Goal: Task Accomplishment & Management: Use online tool/utility

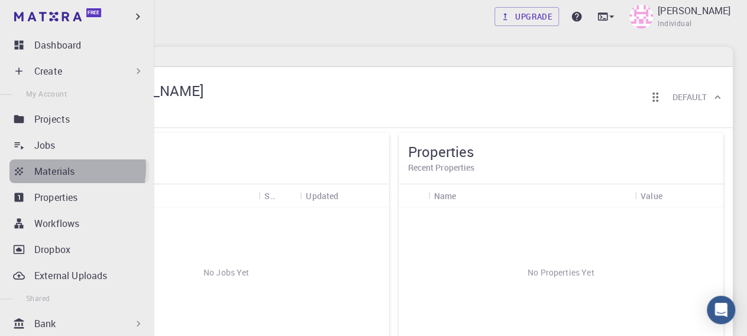
click at [55, 167] on p "Materials" at bounding box center [54, 171] width 40 height 14
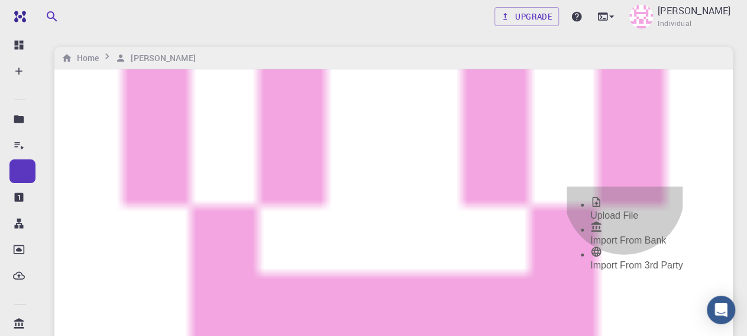
click at [624, 235] on span "Import From Bank" at bounding box center [629, 240] width 76 height 10
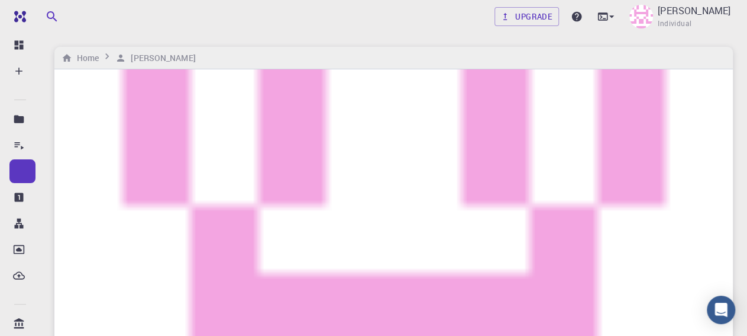
type input "C"
type input "c"
type input "C"
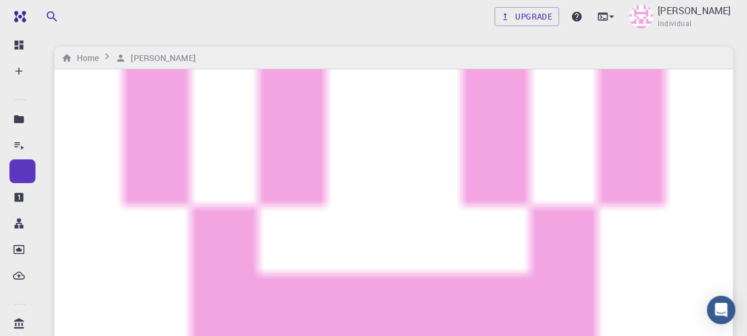
scroll to position [0, 0]
type input "S"
type input "C"
type input "M"
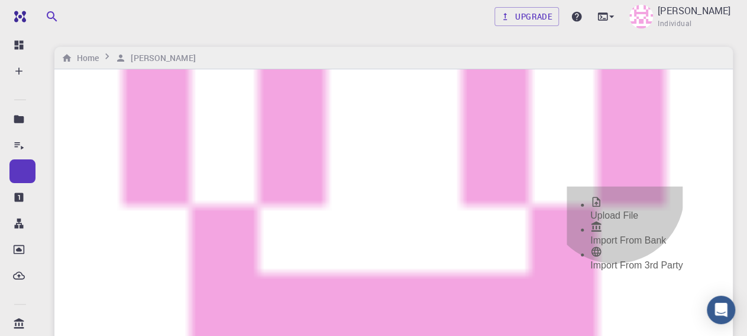
click at [615, 260] on span "Import From 3rd Party" at bounding box center [637, 265] width 92 height 10
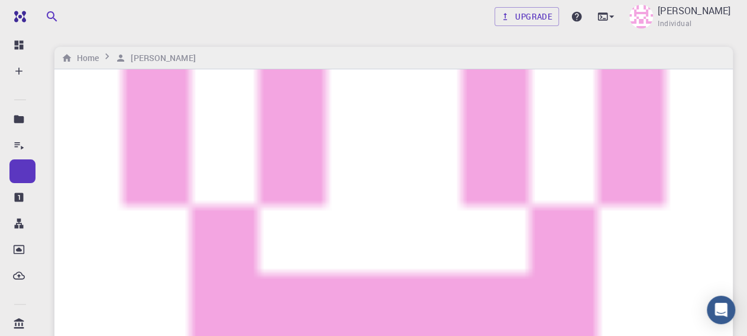
type input "C"
type input "carbon nanotubes"
drag, startPoint x: 146, startPoint y: 92, endPoint x: 0, endPoint y: 114, distance: 147.2
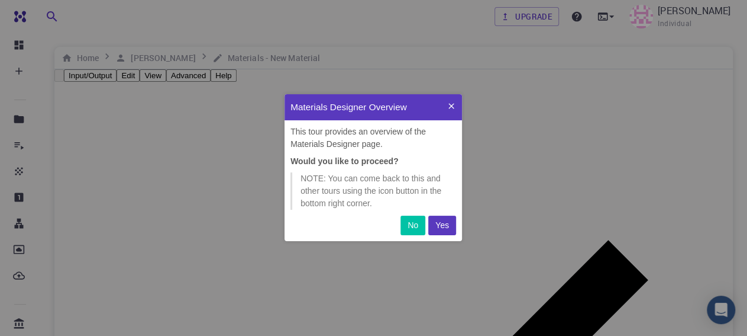
scroll to position [136, 167]
click at [443, 224] on p "Yes" at bounding box center [443, 225] width 14 height 12
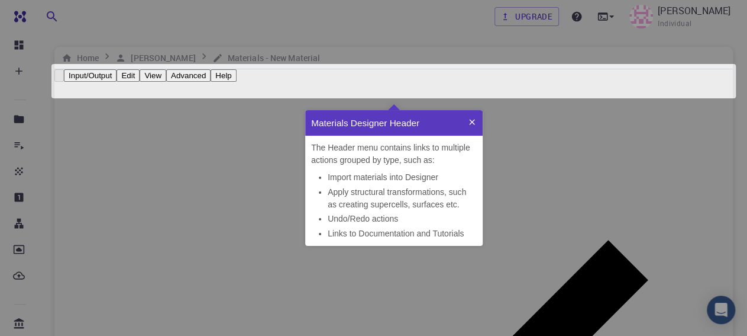
scroll to position [125, 167]
click at [473, 121] on icon at bounding box center [471, 121] width 5 height 5
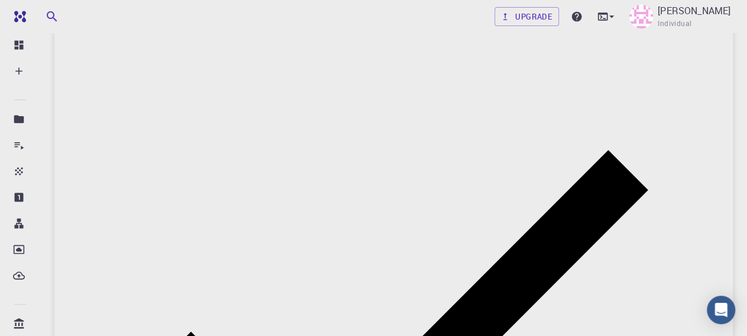
scroll to position [0, 0]
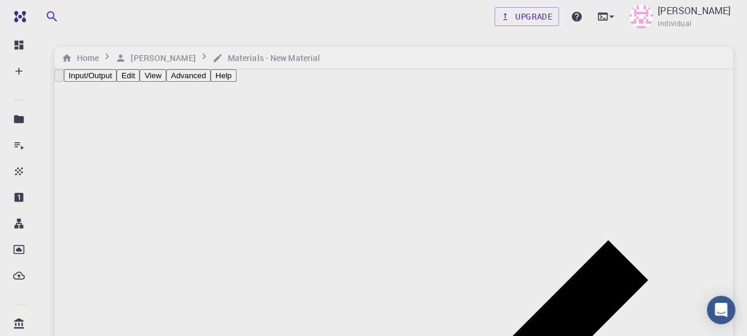
click at [163, 49] on div "Home [PERSON_NAME] Materials - New Material" at bounding box center [393, 58] width 679 height 22
click at [167, 54] on h6 "[PERSON_NAME]" at bounding box center [160, 57] width 69 height 13
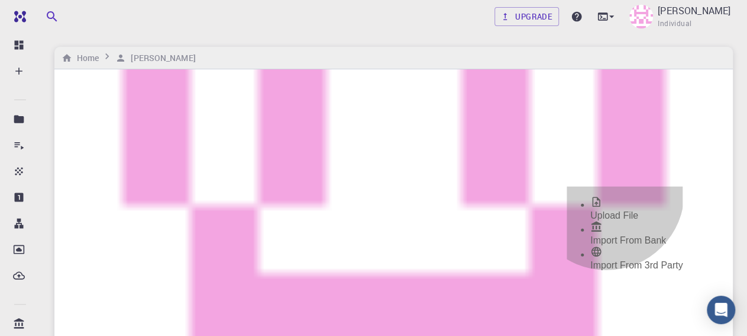
click at [607, 210] on span "Upload File" at bounding box center [615, 215] width 48 height 10
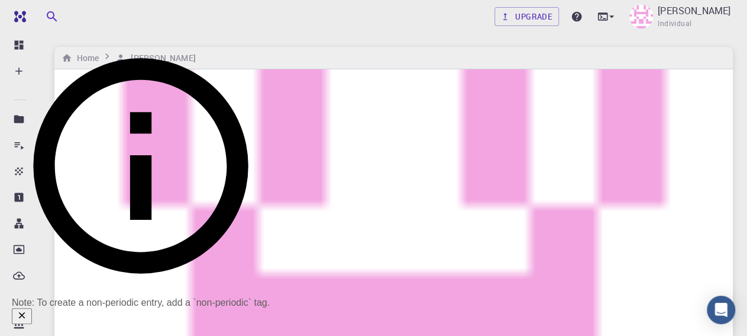
scroll to position [155, 0]
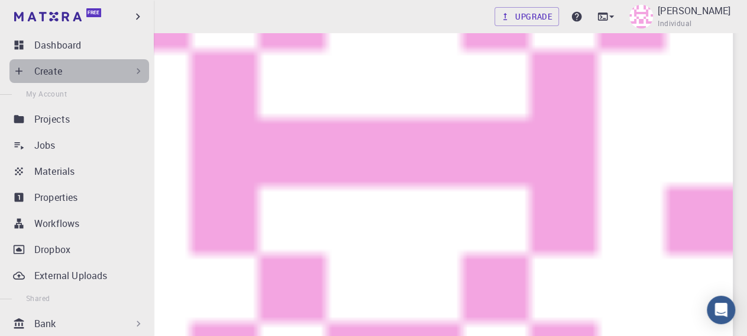
click at [114, 72] on div "Create" at bounding box center [89, 71] width 110 height 14
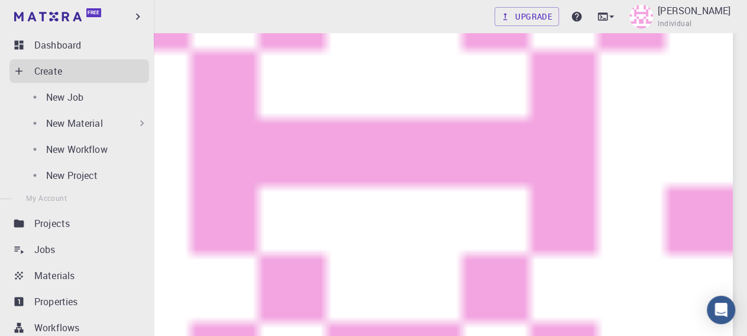
click at [118, 127] on div "New Material" at bounding box center [97, 123] width 102 height 14
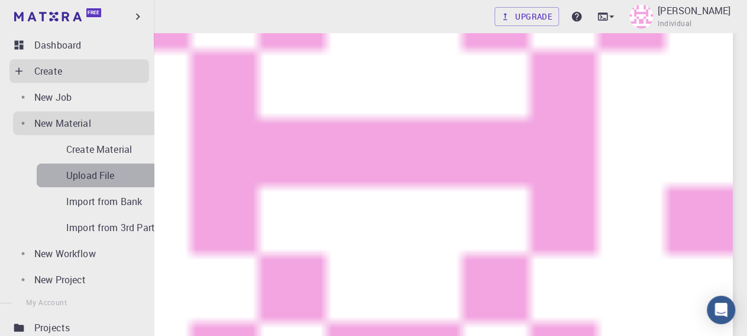
click at [76, 172] on p "Upload File" at bounding box center [90, 175] width 49 height 14
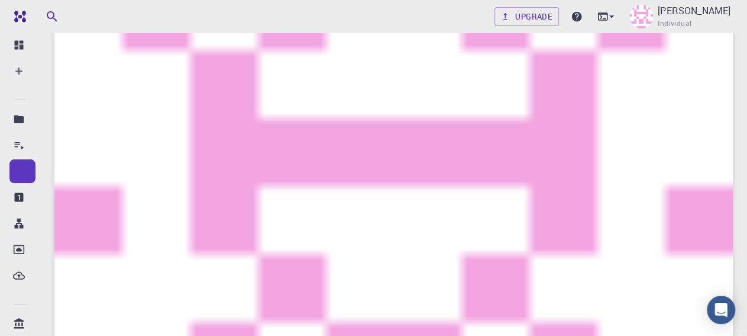
checkbox input "true"
checkbox input "false"
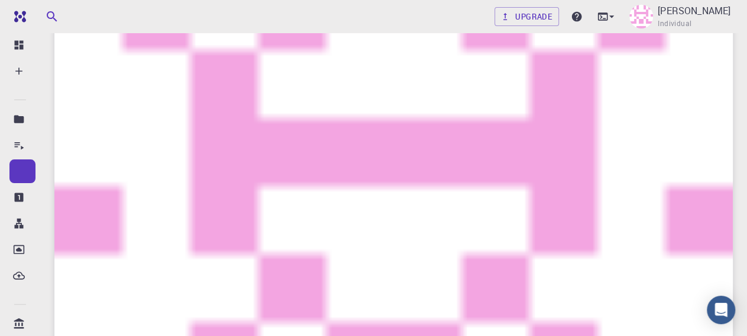
checkbox input "true"
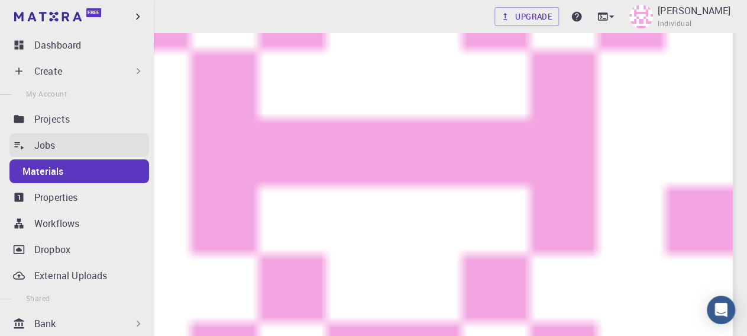
click at [42, 145] on p "Jobs" at bounding box center [44, 145] width 21 height 14
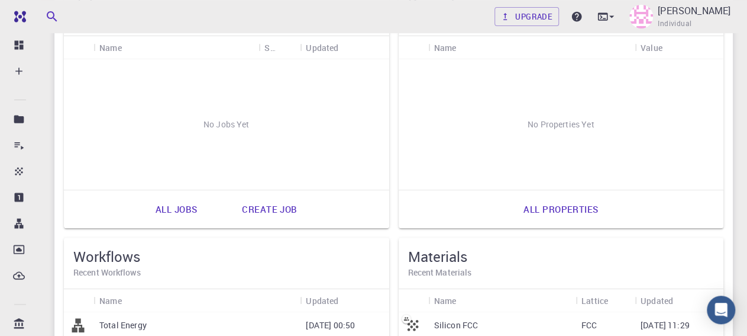
scroll to position [149, 0]
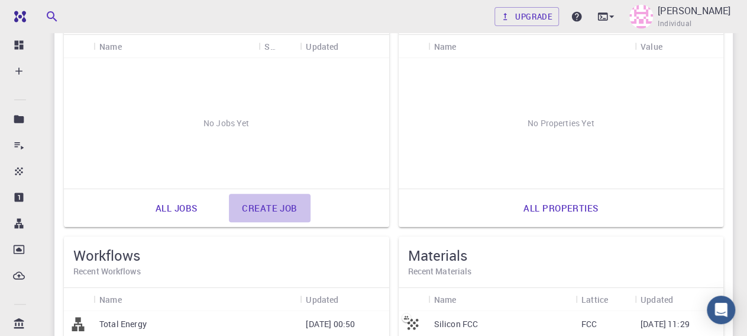
click at [265, 206] on link "Create job" at bounding box center [269, 207] width 81 height 28
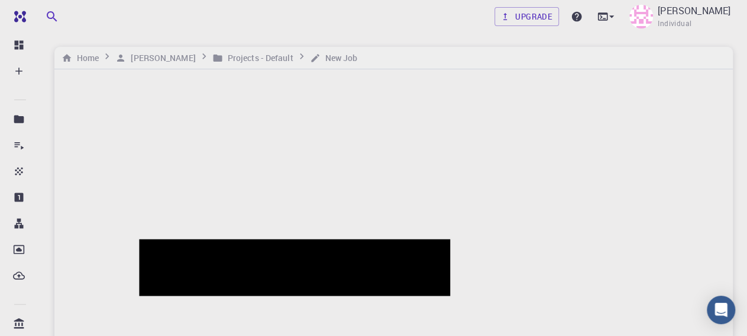
click at [570, 202] on span "Add materials" at bounding box center [568, 207] width 58 height 10
type input "CNT"
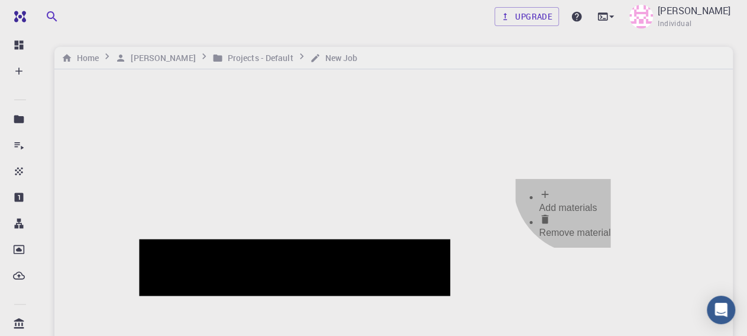
click at [584, 227] on span "Remove material" at bounding box center [575, 232] width 72 height 10
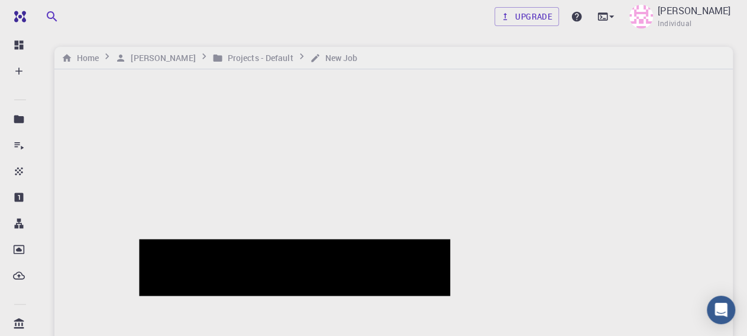
drag, startPoint x: 244, startPoint y: 85, endPoint x: 83, endPoint y: 82, distance: 161.0
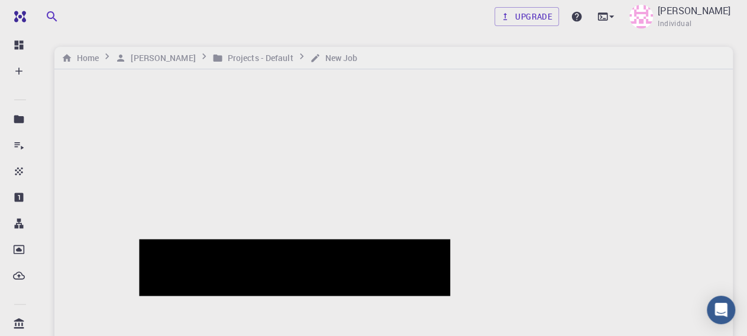
type input "CNT project"
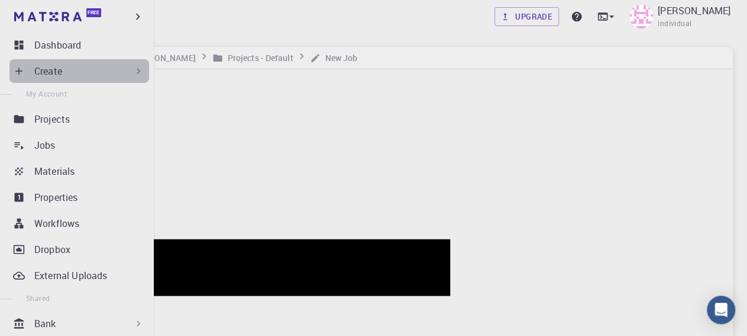
click at [99, 79] on div "Create" at bounding box center [79, 71] width 140 height 24
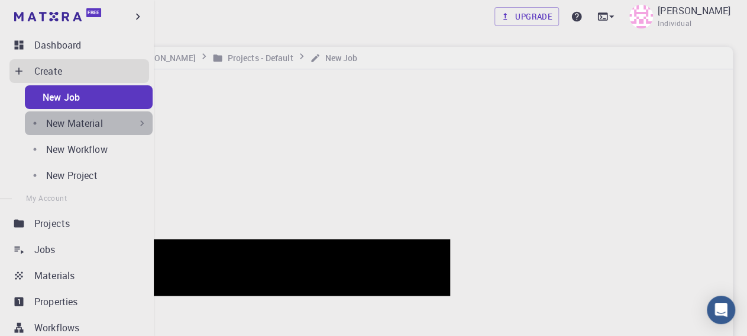
click at [95, 120] on div "New Material" at bounding box center [97, 123] width 102 height 14
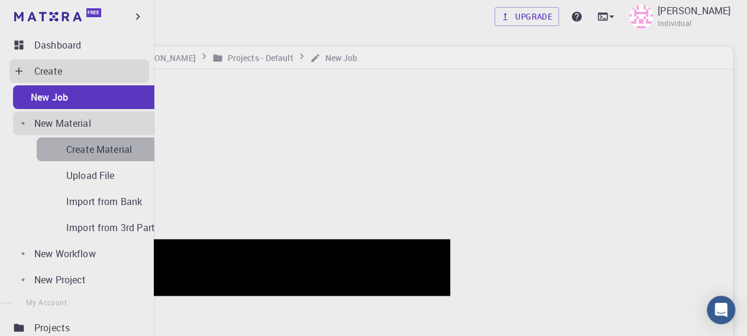
click at [79, 152] on p "Create Material" at bounding box center [99, 149] width 66 height 14
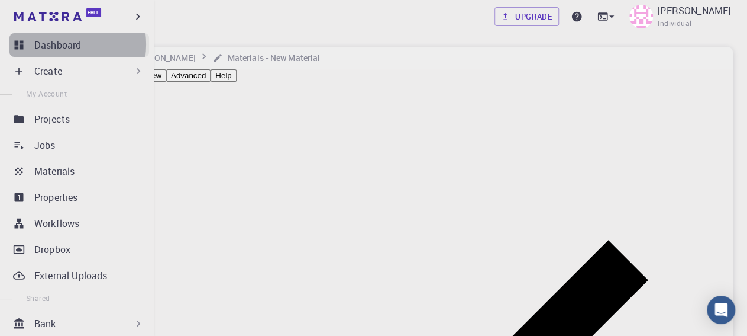
click at [54, 44] on p "Dashboard" at bounding box center [57, 45] width 47 height 14
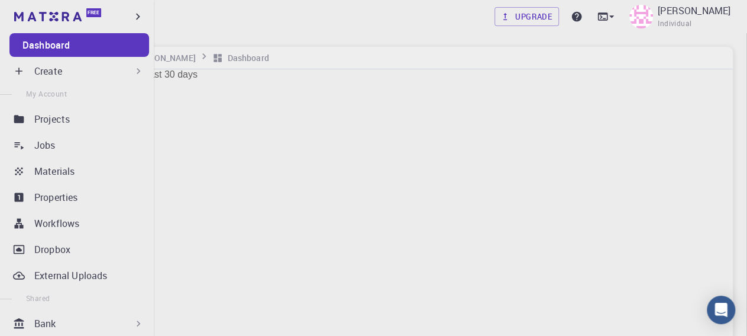
click at [55, 70] on p "Create" at bounding box center [48, 71] width 28 height 14
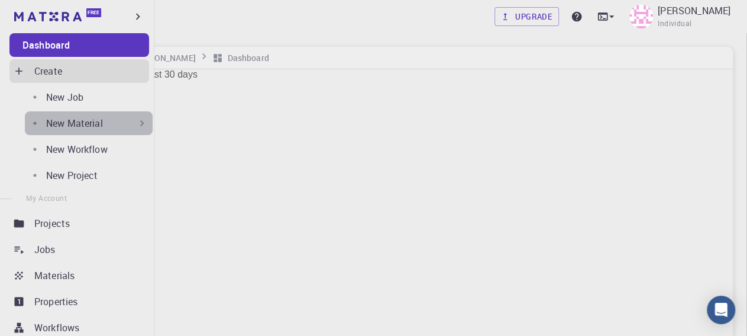
click at [112, 127] on div "New Material" at bounding box center [97, 123] width 102 height 14
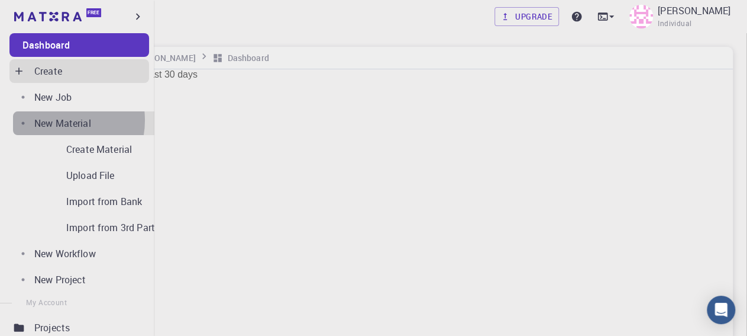
click at [50, 120] on p "New Material" at bounding box center [62, 123] width 57 height 14
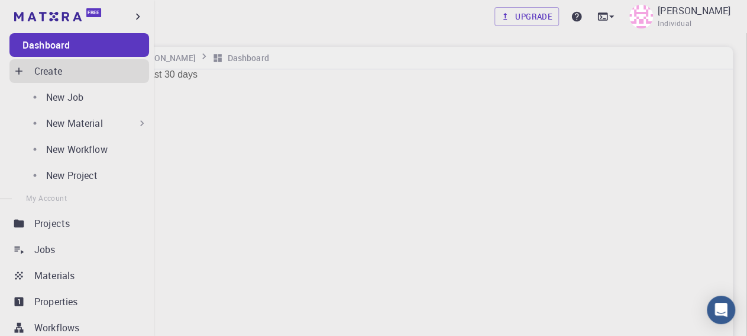
click at [50, 120] on p "New Material" at bounding box center [74, 123] width 57 height 14
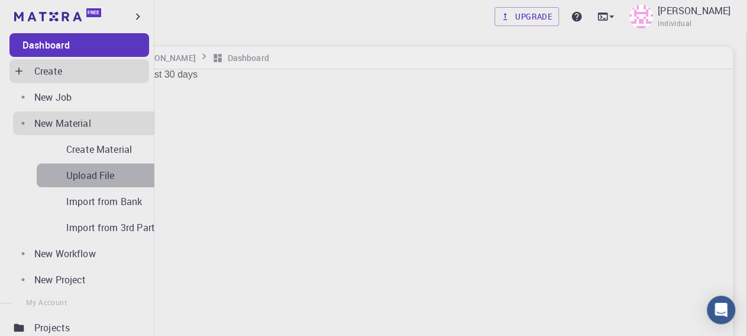
click at [66, 174] on p "Upload File" at bounding box center [90, 175] width 49 height 14
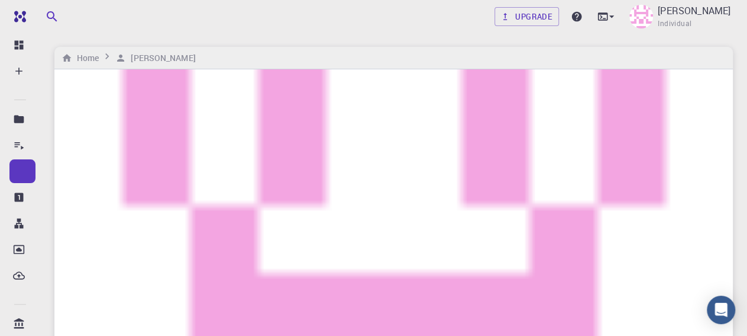
checkbox input "true"
checkbox input "false"
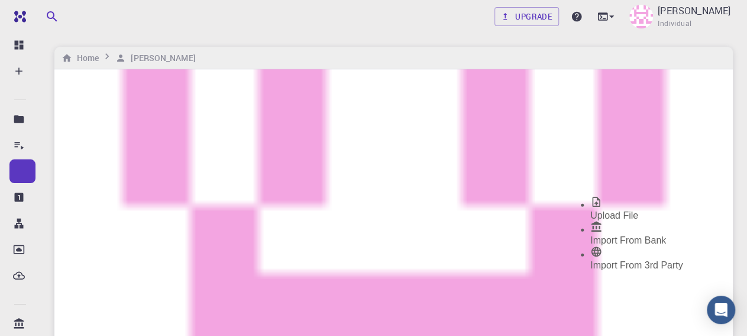
click at [617, 210] on span "Upload File" at bounding box center [615, 215] width 48 height 10
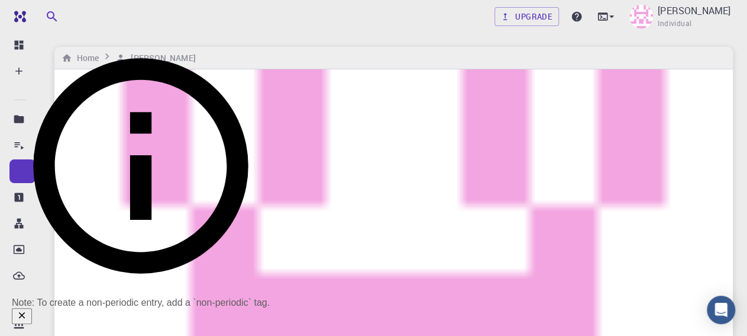
scroll to position [155, 0]
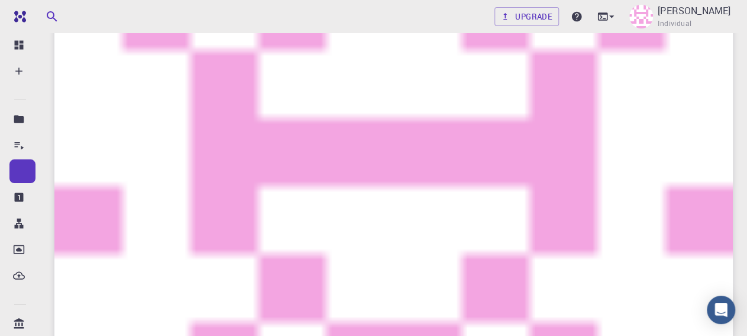
checkbox input "true"
checkbox input "false"
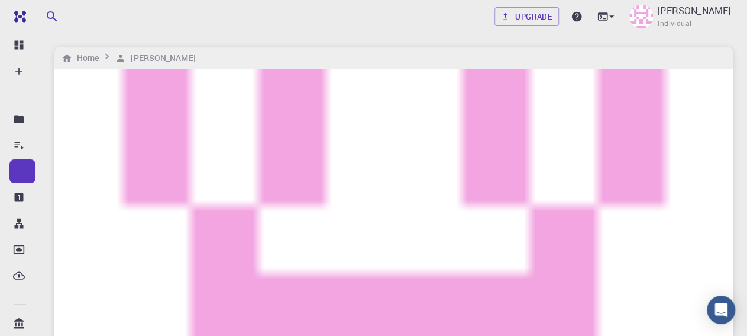
type input "C"
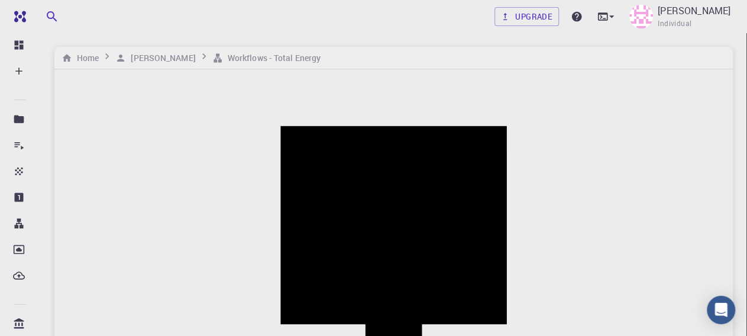
drag, startPoint x: 377, startPoint y: 136, endPoint x: 280, endPoint y: 144, distance: 97.4
type input "cnt"
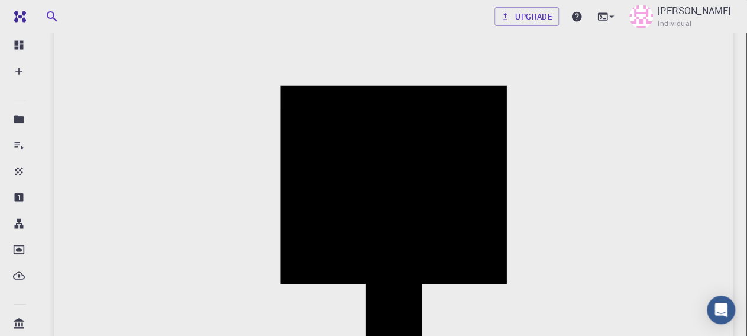
scroll to position [47, 0]
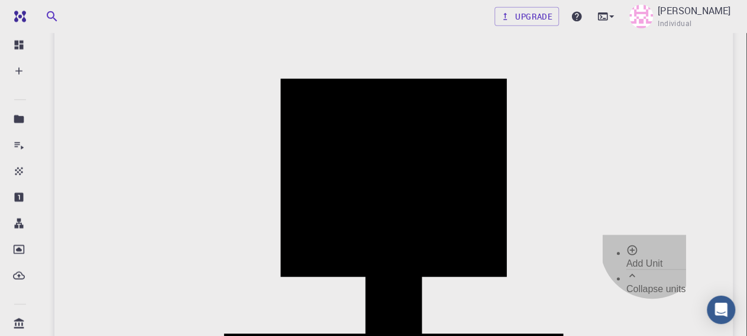
click at [653, 258] on span "Add Unit" at bounding box center [645, 263] width 36 height 10
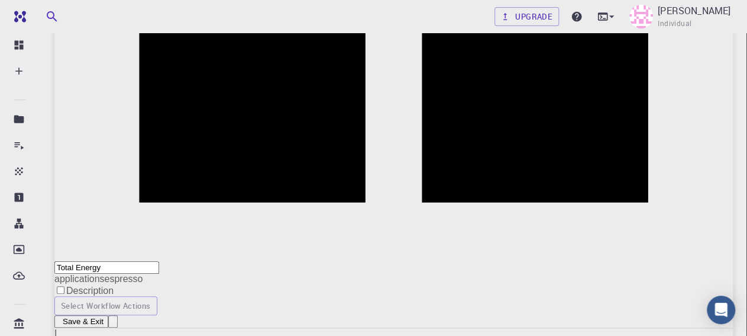
scroll to position [0, 0]
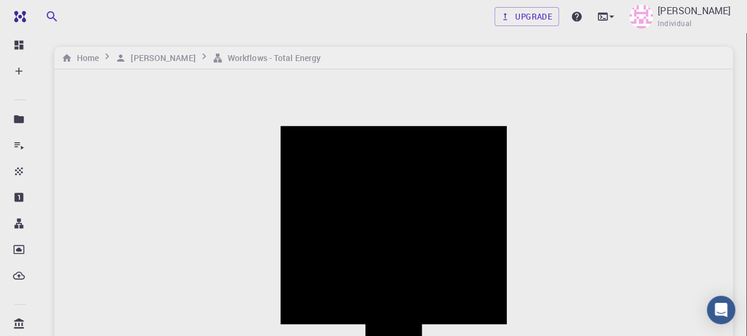
drag, startPoint x: 178, startPoint y: 85, endPoint x: 32, endPoint y: 78, distance: 146.3
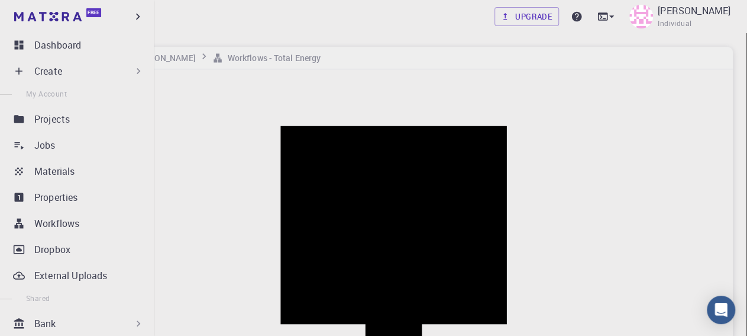
type input "CNT"
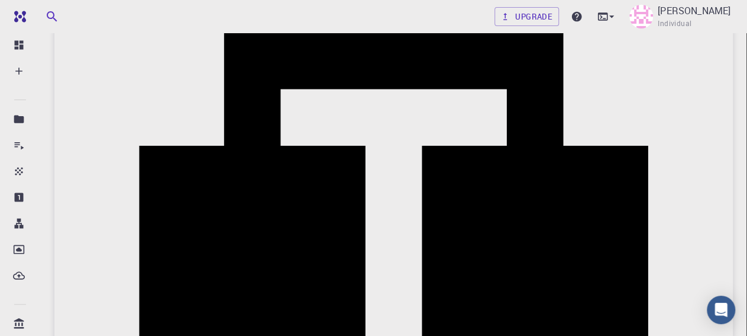
scroll to position [348, 0]
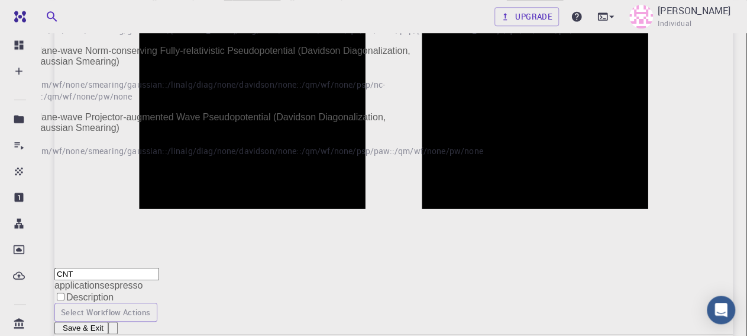
scroll to position [485, 0]
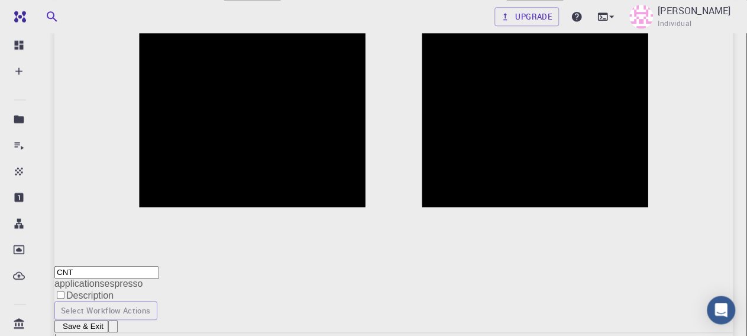
type input "c"
type input "NO PSEUDOPOTENTIAL FOUND"
type input "cnt"
type input "/export/share/pseudo/si/gga/pbe/gbrv/1.0/us/si_pbe_gbrv_1.0.upf"
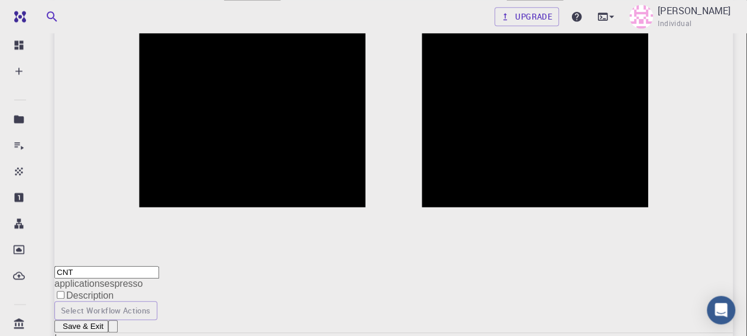
type input "c"
type input "/export/share/pseudo/si/gga/pbe/gbrv/1.0/us/si_pbe_gbrv_1.0.upf"
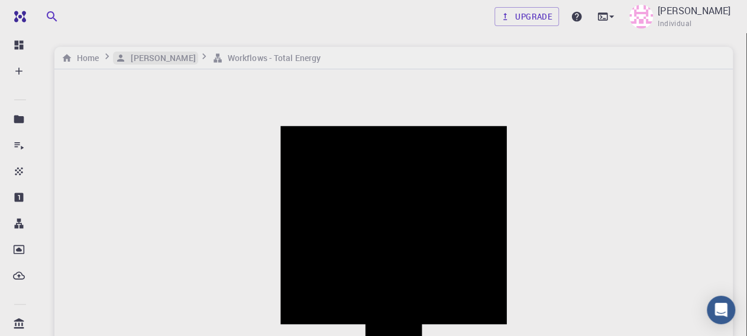
click at [175, 53] on h6 "[PERSON_NAME]" at bounding box center [160, 57] width 69 height 13
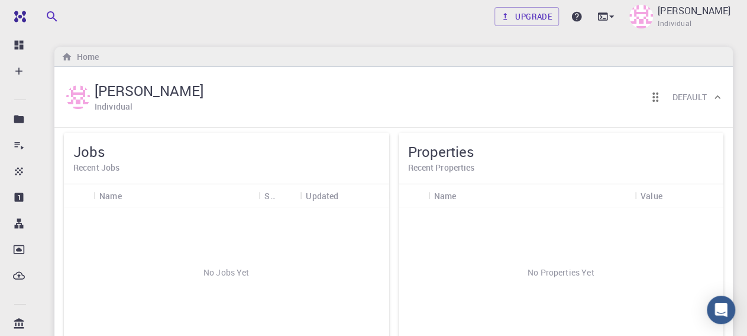
click at [220, 268] on div "No Jobs Yet" at bounding box center [226, 272] width 325 height 130
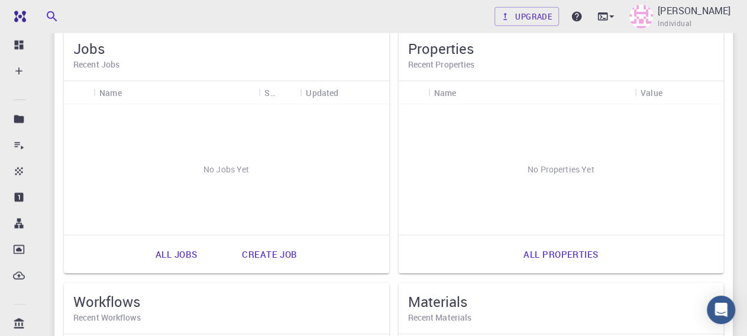
scroll to position [118, 0]
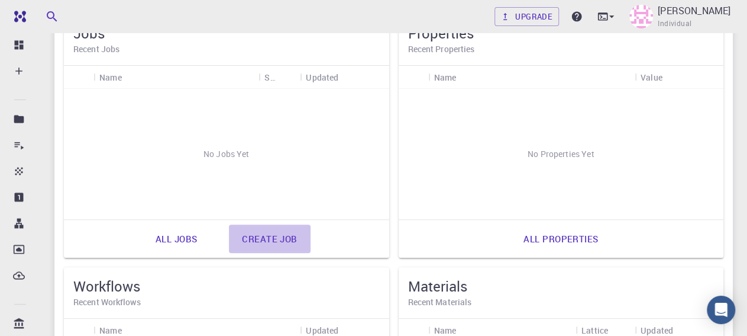
click at [262, 238] on link "Create job" at bounding box center [269, 238] width 81 height 28
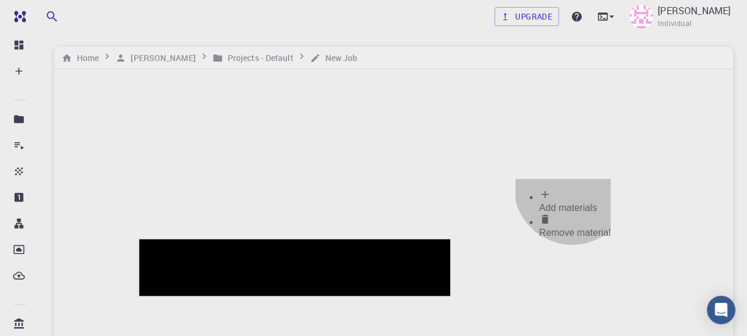
click at [572, 202] on span "Add materials" at bounding box center [568, 207] width 58 height 10
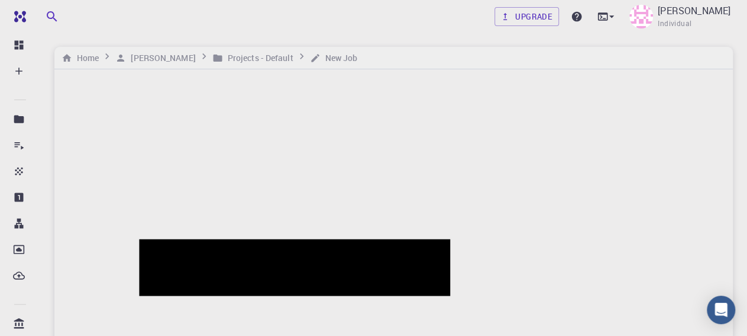
checkbox input "true"
checkbox input "false"
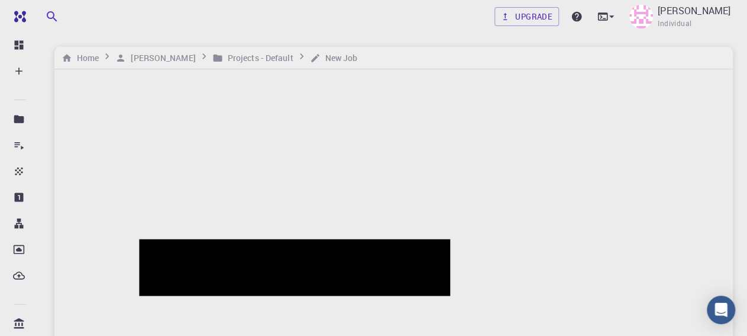
type input "M"
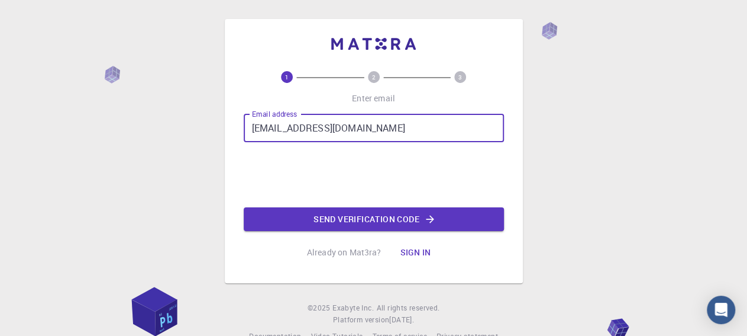
type input "[EMAIL_ADDRESS][DOMAIN_NAME]"
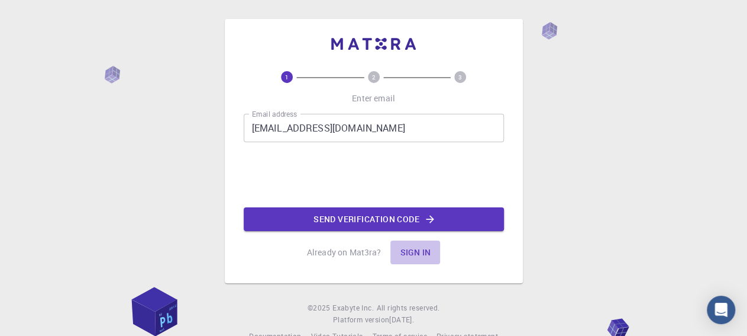
click at [409, 251] on button "Sign in" at bounding box center [416, 252] width 50 height 24
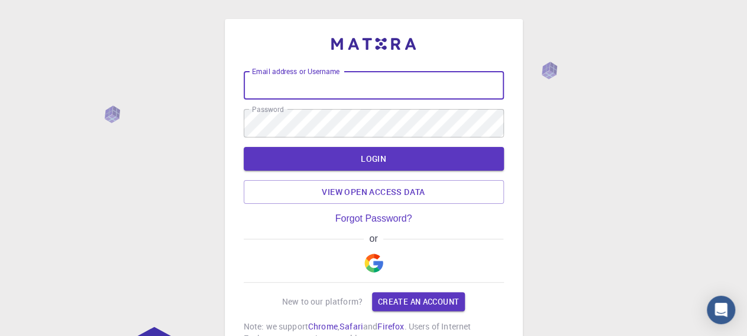
click at [358, 79] on input "Email address or Username" at bounding box center [374, 85] width 260 height 28
type input "omaima.bourzgui-etu@etu.univh2c.ma"
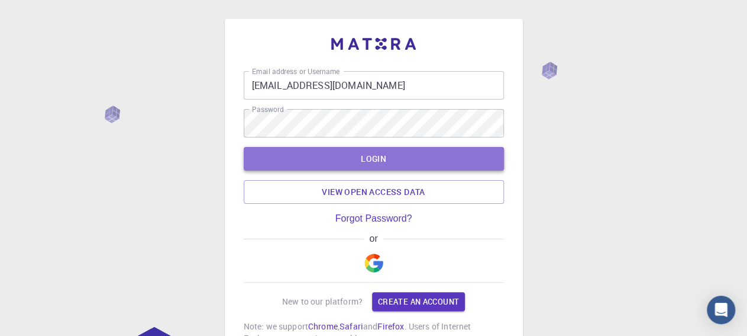
click at [358, 153] on button "LOGIN" at bounding box center [374, 159] width 260 height 24
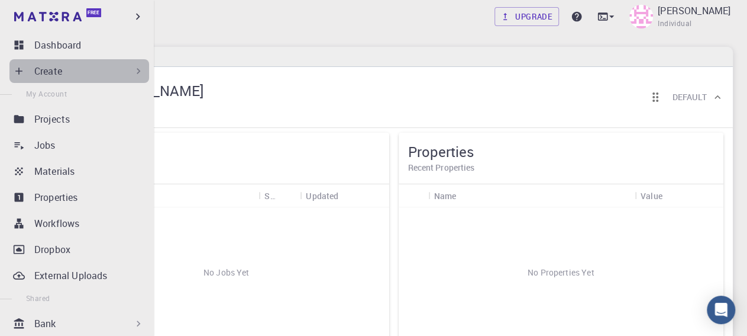
click at [100, 74] on div "Create" at bounding box center [89, 71] width 110 height 14
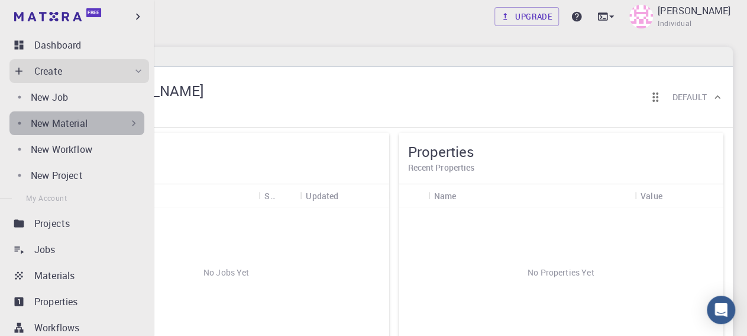
click at [114, 123] on div "New Material" at bounding box center [85, 123] width 109 height 14
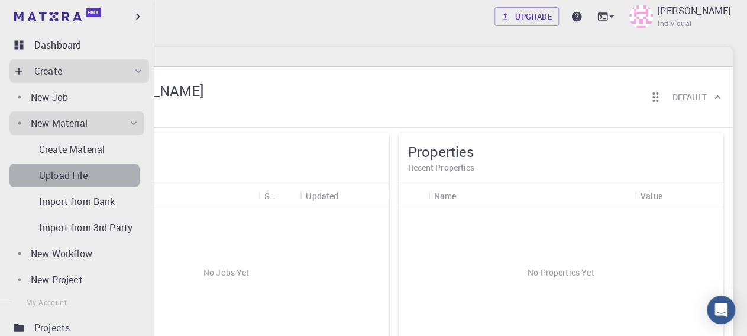
click at [79, 176] on p "Upload File" at bounding box center [63, 175] width 49 height 14
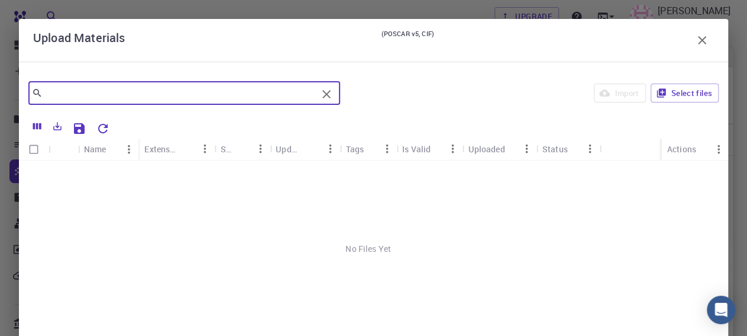
click at [86, 92] on input "text" at bounding box center [180, 93] width 275 height 17
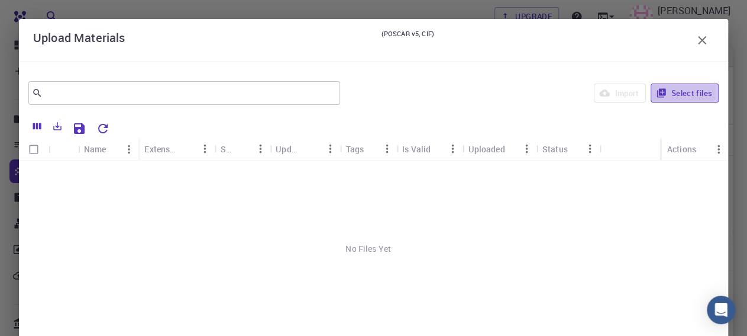
click at [657, 88] on button "Select files" at bounding box center [685, 92] width 68 height 19
click at [695, 42] on icon "button" at bounding box center [702, 40] width 14 height 14
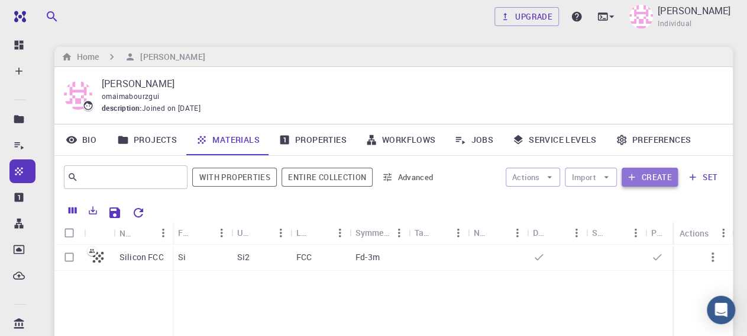
click at [651, 173] on button "Create" at bounding box center [650, 176] width 56 height 19
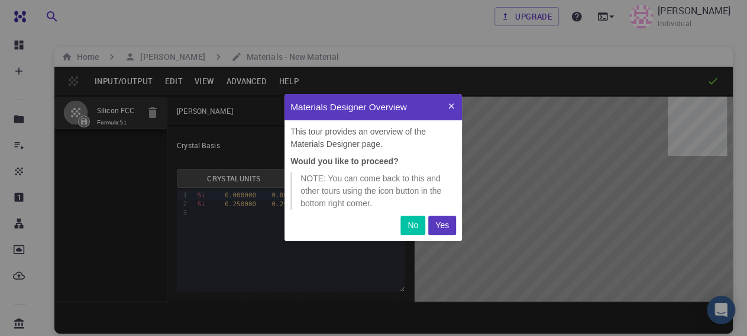
scroll to position [136, 167]
click at [441, 225] on p "Yes" at bounding box center [443, 225] width 14 height 12
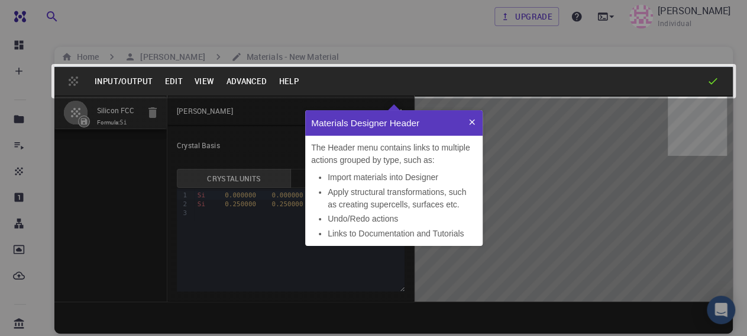
scroll to position [125, 167]
click at [469, 118] on icon at bounding box center [471, 121] width 9 height 9
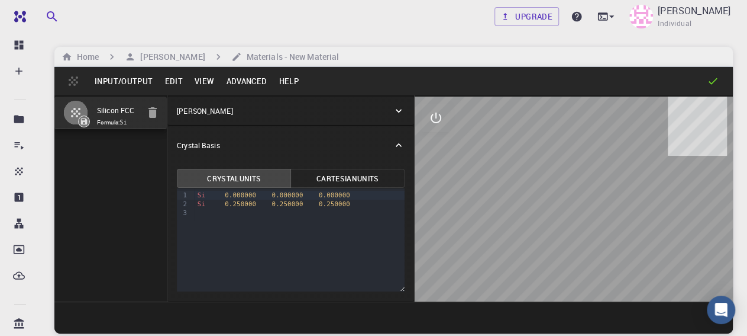
click at [711, 80] on icon at bounding box center [713, 81] width 12 height 12
click at [437, 114] on icon "interactive" at bounding box center [436, 118] width 14 height 14
click at [255, 217] on div "Si 0.000000 0.000000 0.000000 Si 0.250000 0.250000 0.250000" at bounding box center [299, 203] width 211 height 31
click at [344, 177] on button "Cartesian Units" at bounding box center [348, 178] width 114 height 19
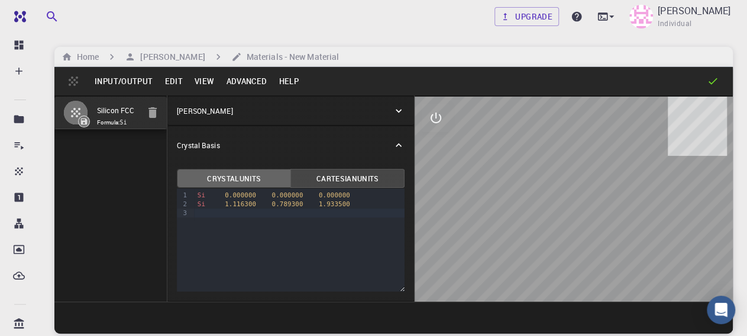
click at [233, 171] on button "Crystal Units" at bounding box center [234, 178] width 114 height 19
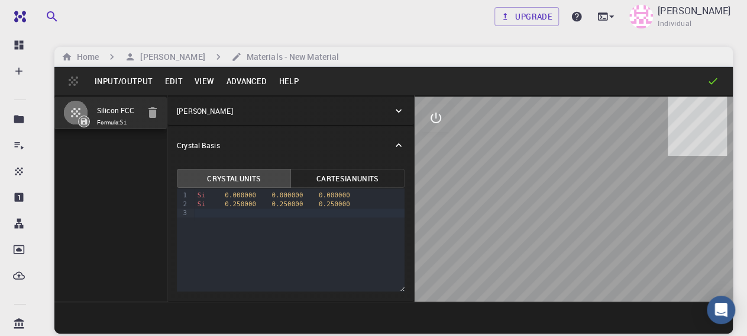
click at [219, 113] on p "[PERSON_NAME]" at bounding box center [205, 110] width 56 height 11
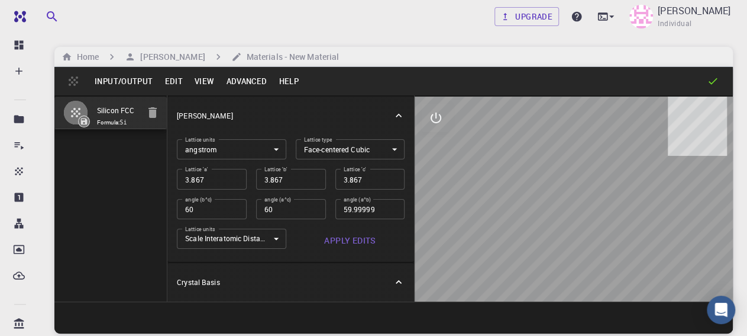
click at [219, 113] on p "[PERSON_NAME]" at bounding box center [205, 115] width 56 height 11
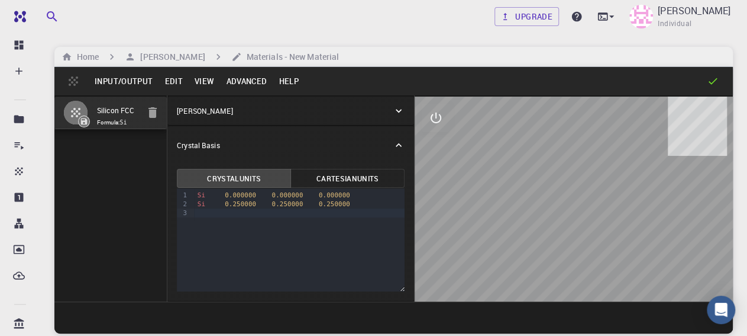
click at [352, 143] on div "Crystal Basis" at bounding box center [285, 145] width 216 height 11
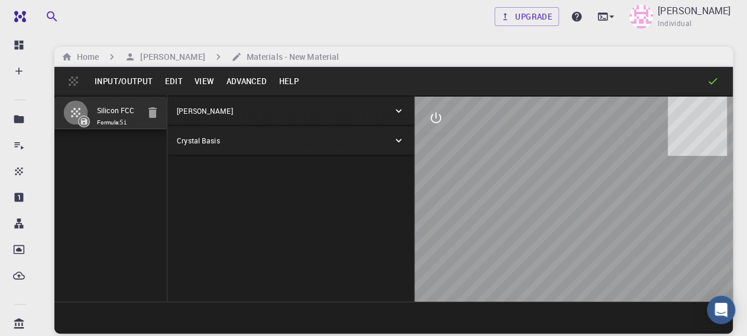
click at [175, 80] on button "Edit" at bounding box center [174, 81] width 30 height 19
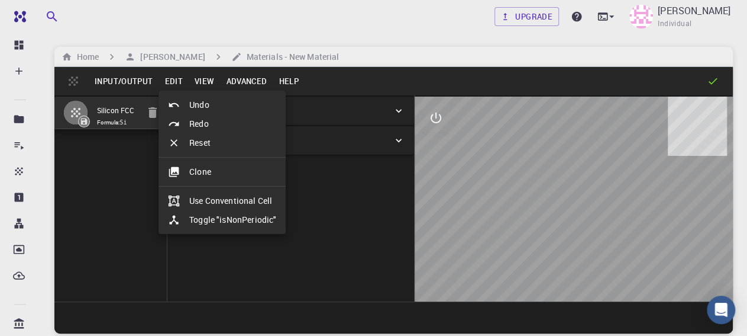
click at [196, 79] on div at bounding box center [373, 168] width 747 height 336
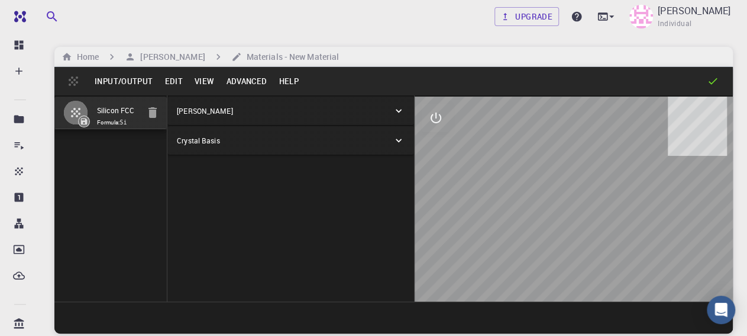
click at [116, 80] on button "Input/Output" at bounding box center [124, 81] width 70 height 19
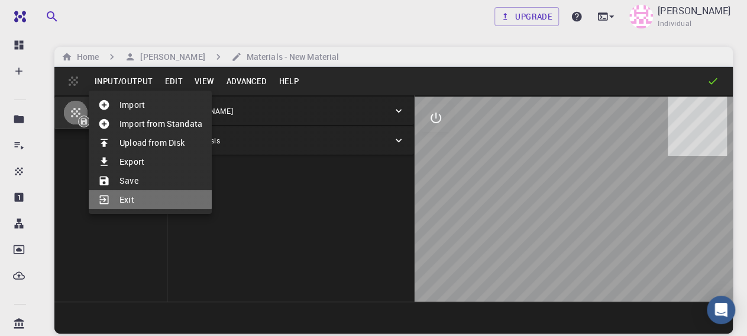
click at [124, 197] on li "Exit" at bounding box center [150, 199] width 123 height 19
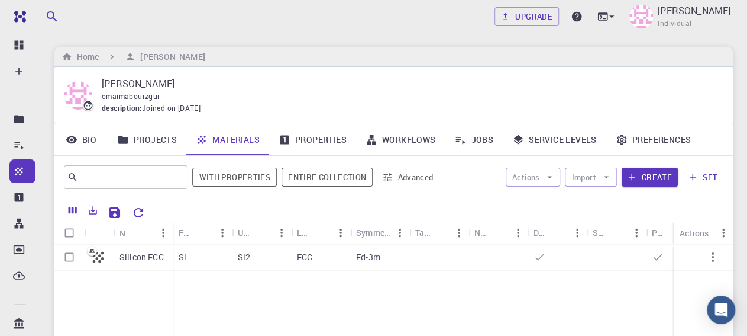
click at [228, 301] on div "Silicon FCC Si Si2 FCC Fd-3m" at bounding box center [468, 332] width 828 height 176
click at [246, 145] on link "Materials" at bounding box center [227, 139] width 83 height 31
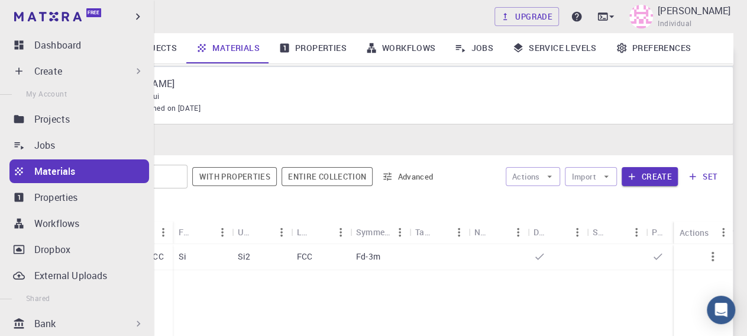
scroll to position [155, 0]
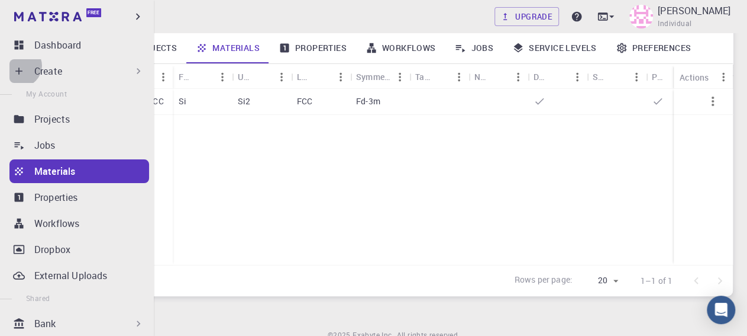
click at [21, 66] on icon at bounding box center [19, 71] width 12 height 12
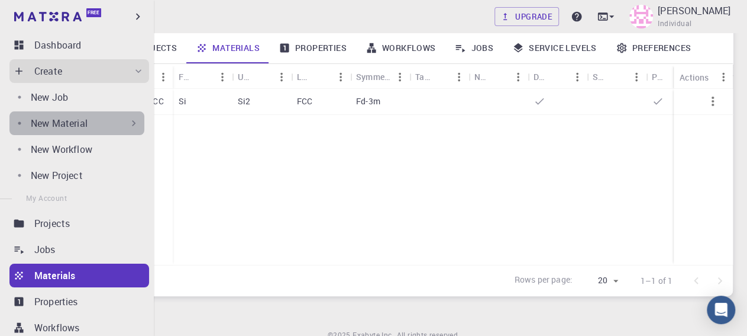
click at [122, 127] on div "New Material" at bounding box center [85, 123] width 109 height 14
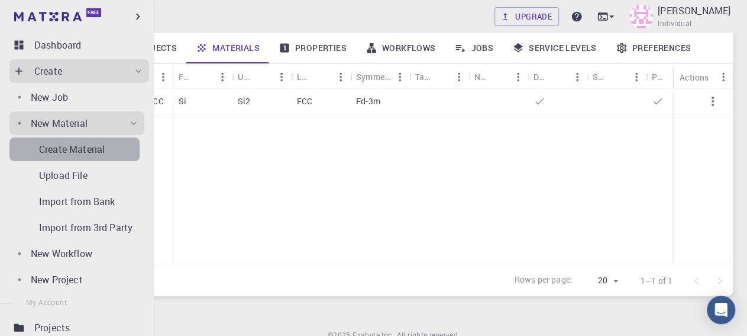
click at [75, 151] on p "Create Material" at bounding box center [72, 149] width 66 height 14
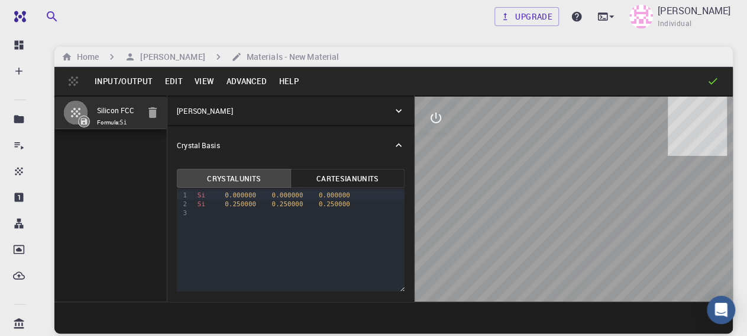
click at [103, 150] on div "Silicon FCC Formula: Si" at bounding box center [110, 198] width 113 height 206
click at [71, 112] on icon "button" at bounding box center [76, 112] width 14 height 14
click at [153, 117] on icon "button" at bounding box center [153, 112] width 8 height 11
click at [281, 58] on h6 "Materials - New Material" at bounding box center [290, 56] width 97 height 13
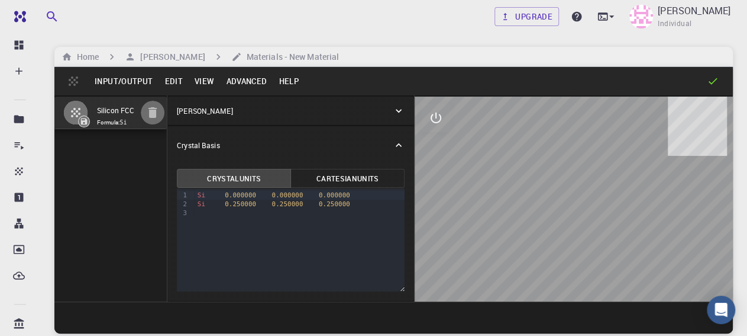
click at [157, 111] on icon "button" at bounding box center [153, 112] width 8 height 11
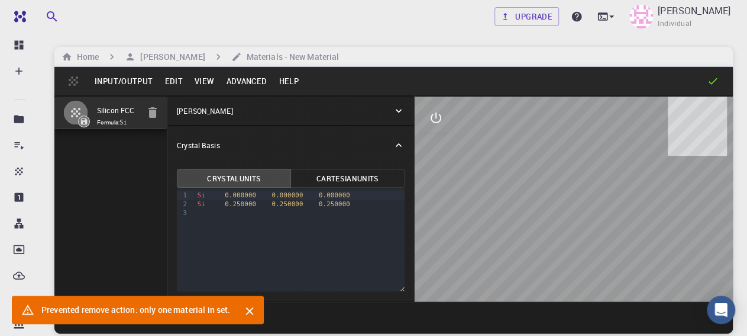
click at [99, 82] on button "Input/Output" at bounding box center [124, 81] width 70 height 19
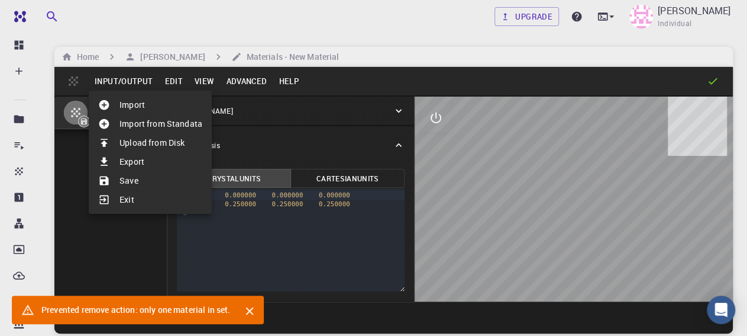
click at [124, 177] on li "Save" at bounding box center [150, 180] width 123 height 19
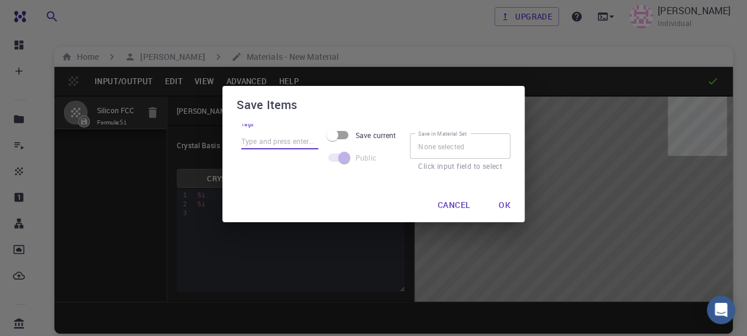
click at [267, 141] on input "Tags" at bounding box center [279, 140] width 77 height 15
type input "Si"
click at [351, 136] on input "Save current" at bounding box center [332, 135] width 67 height 22
checkbox input "true"
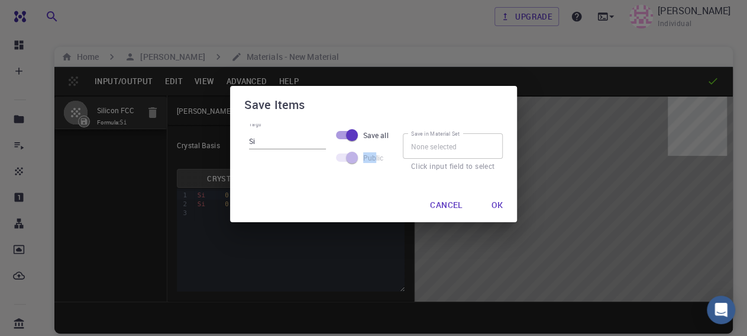
drag, startPoint x: 343, startPoint y: 158, endPoint x: 430, endPoint y: 202, distance: 97.4
click at [363, 169] on span at bounding box center [346, 157] width 34 height 22
click at [412, 183] on div "Tags Si Save all Public Save in Material Set Save in Material Set Click input f…" at bounding box center [374, 156] width 288 height 64
click at [441, 151] on input "Save in Material Set" at bounding box center [453, 145] width 101 height 25
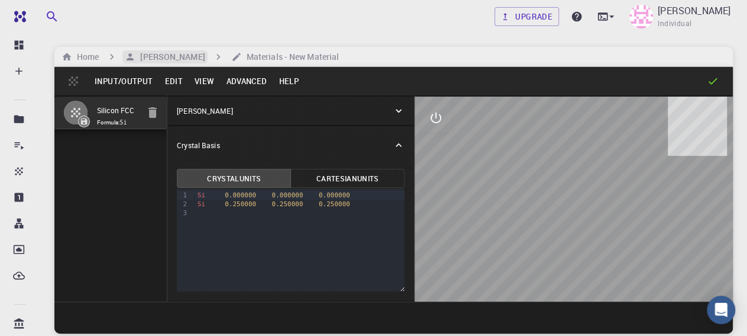
click at [171, 58] on h6 "[PERSON_NAME]" at bounding box center [170, 56] width 69 height 13
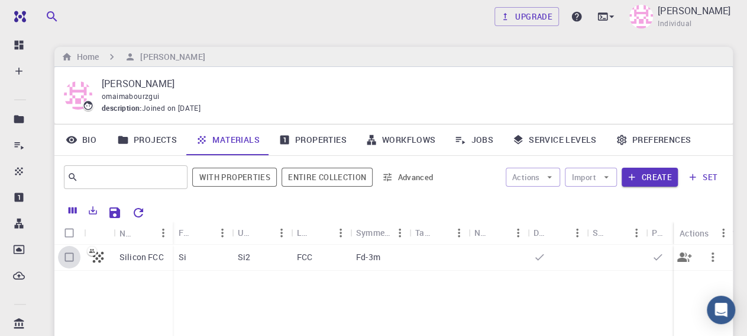
click at [67, 258] on input "Select row" at bounding box center [69, 257] width 22 height 22
checkbox input "true"
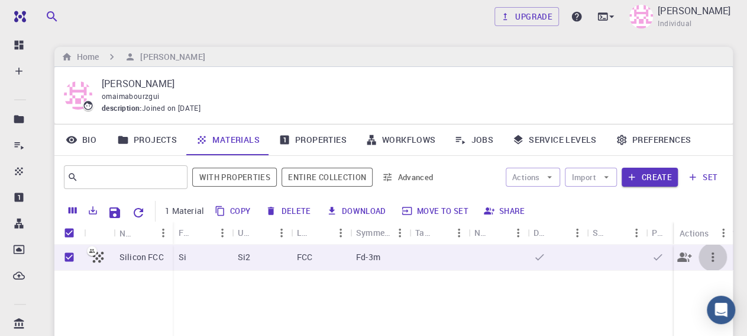
click at [711, 255] on icon "button" at bounding box center [713, 257] width 14 height 14
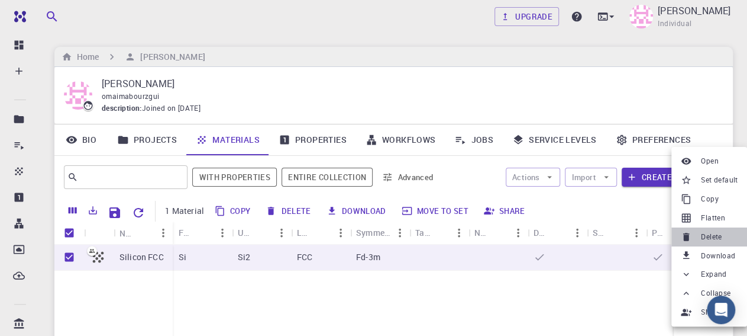
click at [707, 236] on span "Delete" at bounding box center [711, 237] width 21 height 12
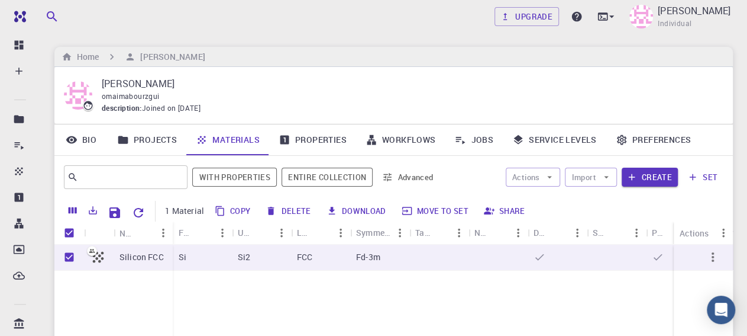
click at [208, 318] on div "Silicon FCC Si Si2 FCC Fd-3m" at bounding box center [468, 332] width 828 height 176
click at [135, 215] on icon "Reset Explorer Settings" at bounding box center [138, 212] width 14 height 14
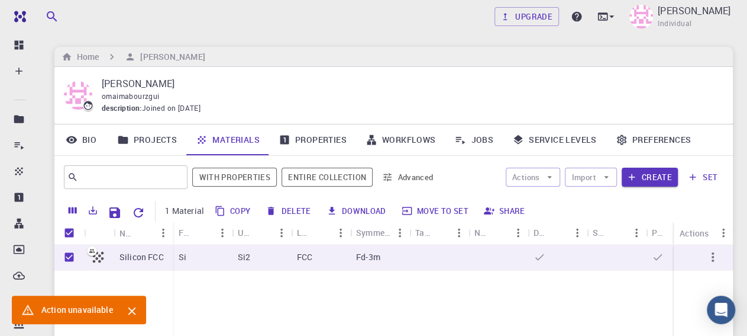
click at [376, 291] on div "Silicon FCC Si Si2 FCC Fd-3m" at bounding box center [468, 332] width 828 height 176
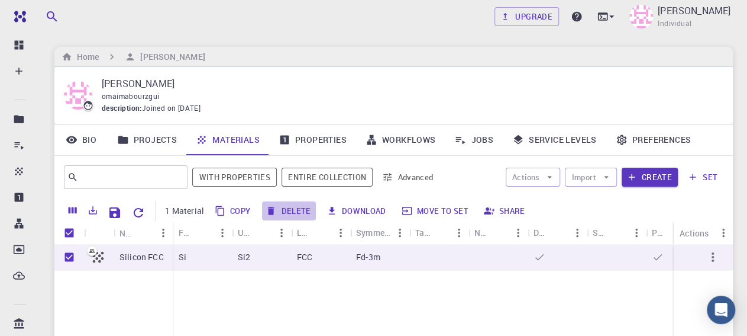
click at [291, 211] on button "Delete" at bounding box center [288, 210] width 53 height 19
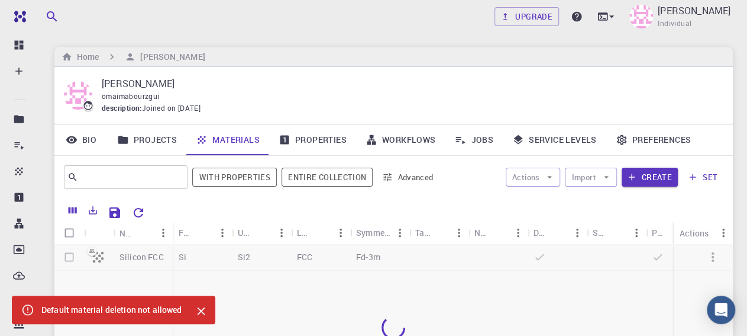
checkbox input "false"
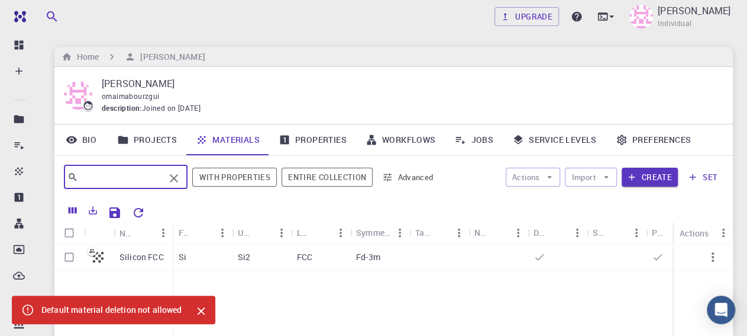
click at [118, 179] on input "text" at bounding box center [121, 177] width 86 height 17
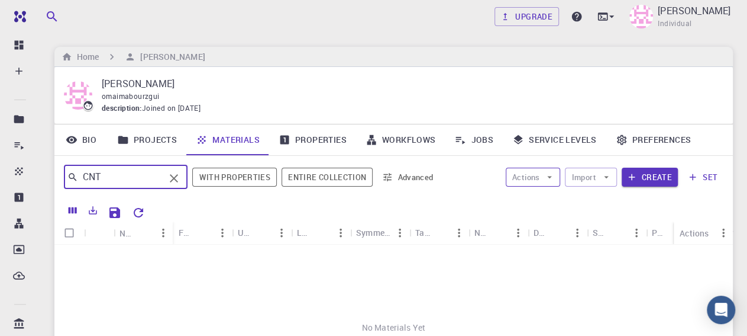
type input "CNT"
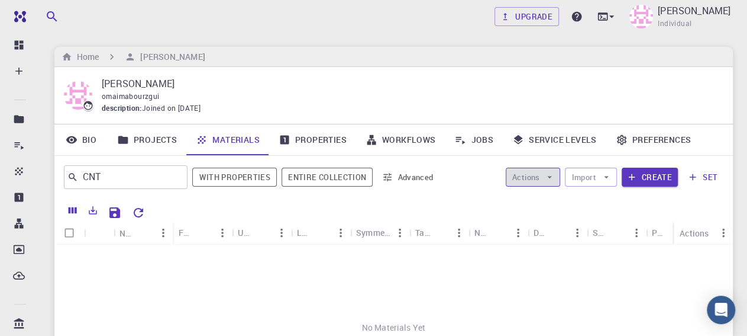
click at [537, 179] on button "Actions" at bounding box center [533, 176] width 55 height 19
